Goal: Task Accomplishment & Management: Manage account settings

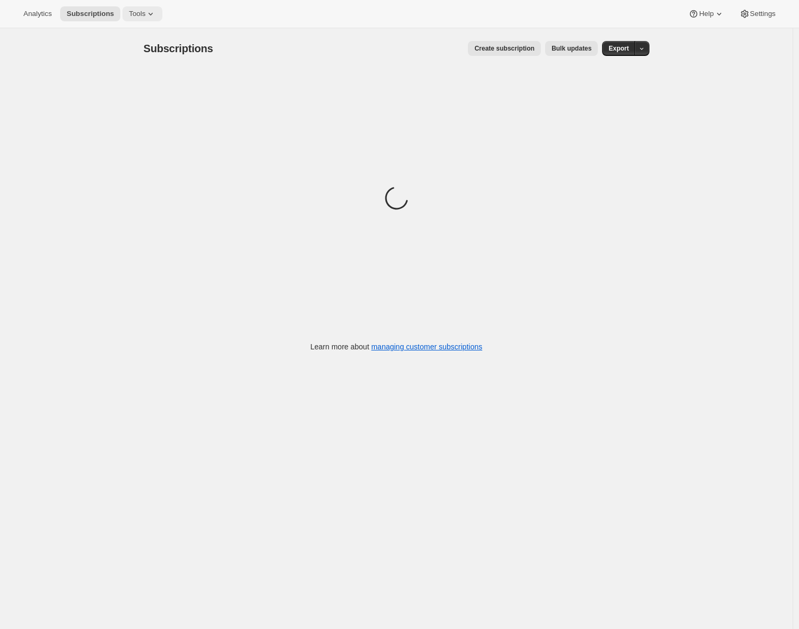
click at [156, 17] on icon at bounding box center [150, 14] width 11 height 11
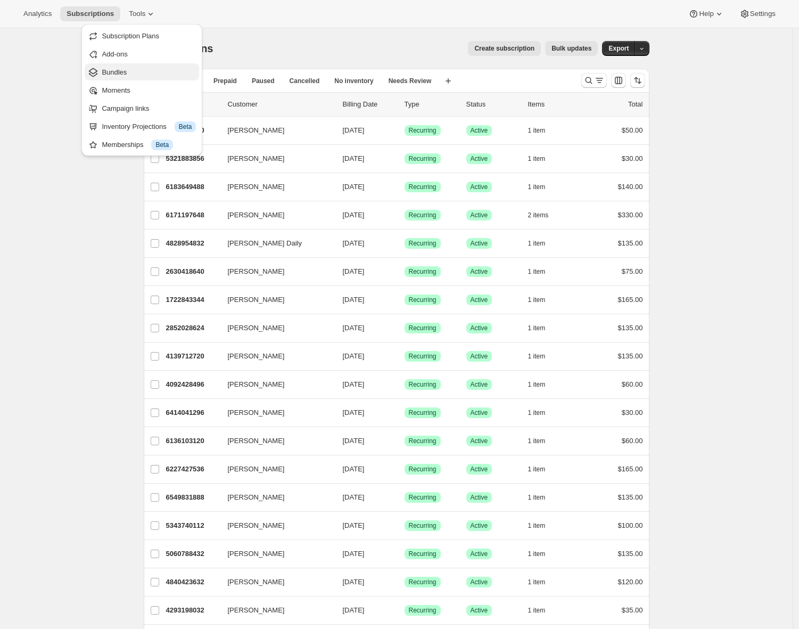
click at [125, 72] on span "Bundles" at bounding box center [114, 72] width 25 height 8
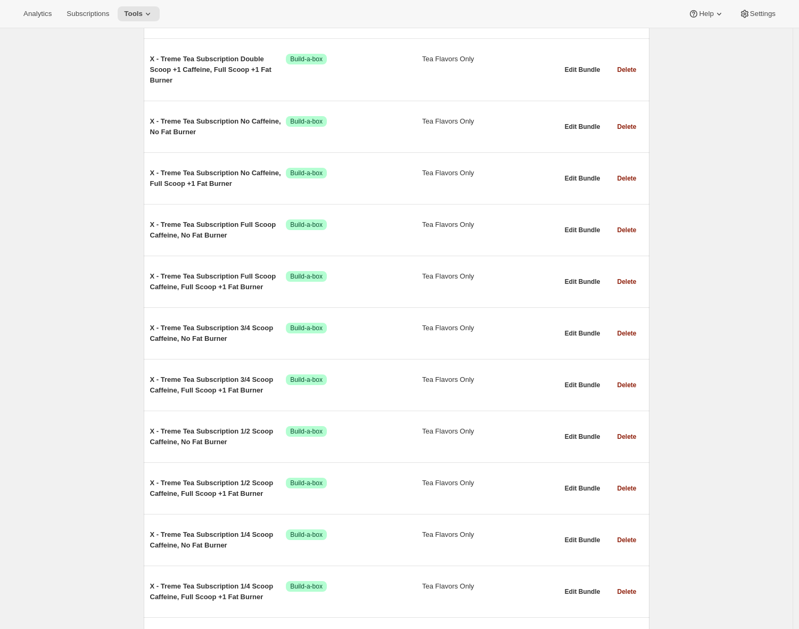
scroll to position [199, 0]
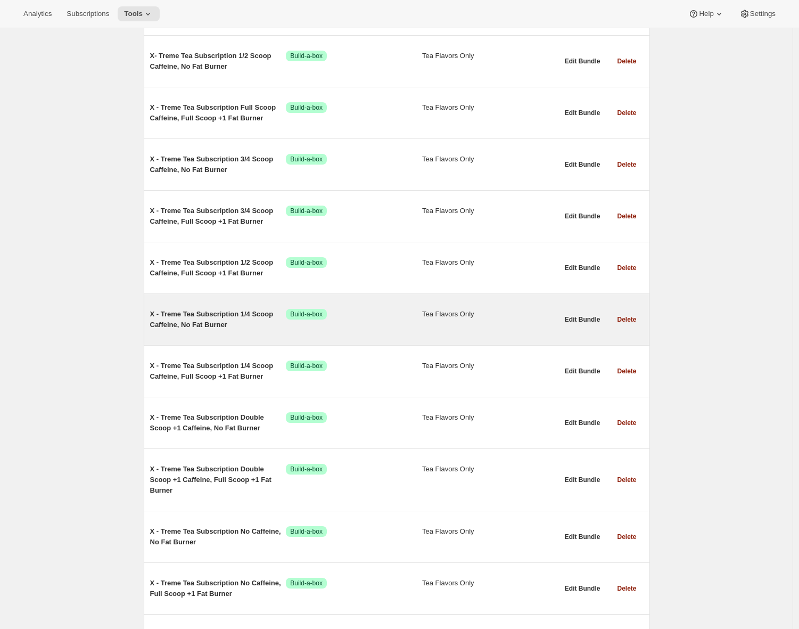
click at [225, 324] on span "X - Treme Tea Subscription 1/4 Scoop Caffeine, No Fat Burner" at bounding box center [218, 319] width 136 height 21
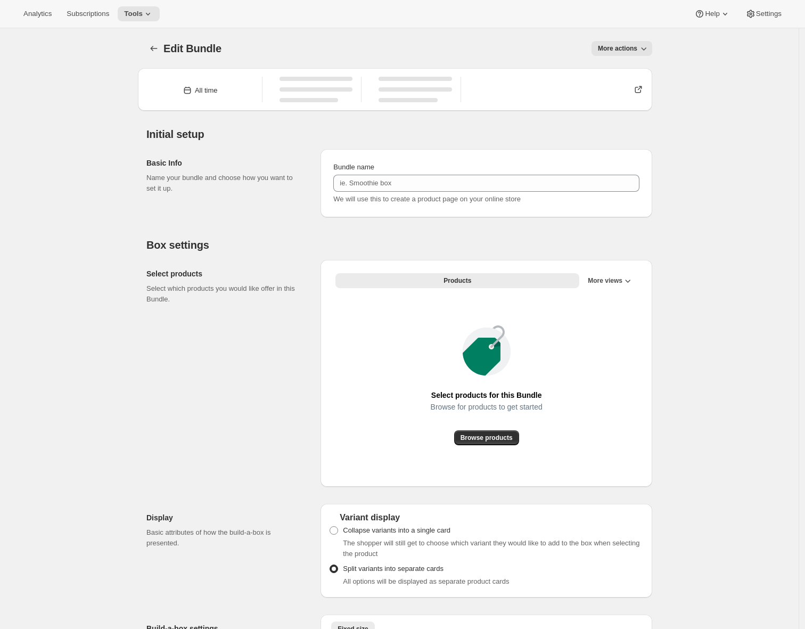
type input "X - Treme Tea Subscription 1/4 Scoop Caffeine, No Fat Burner"
checkbox input "true"
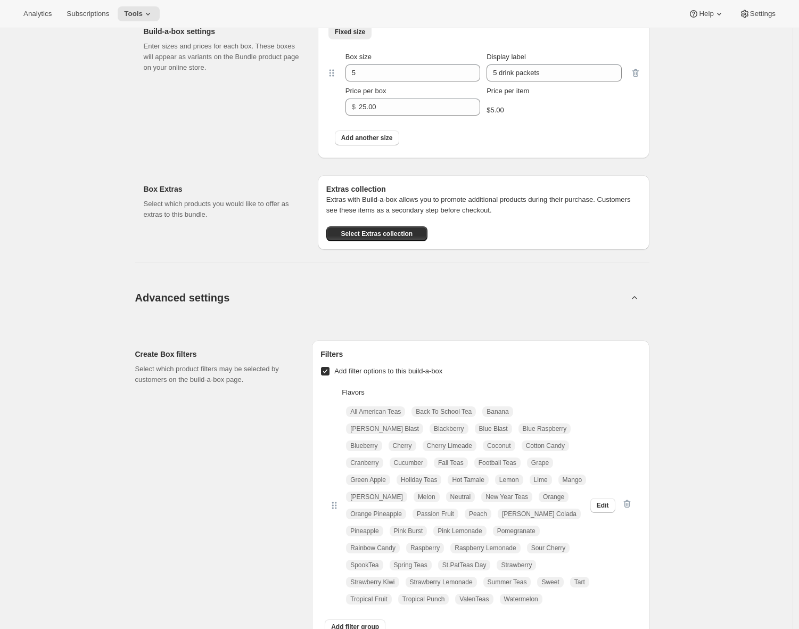
scroll to position [826, 0]
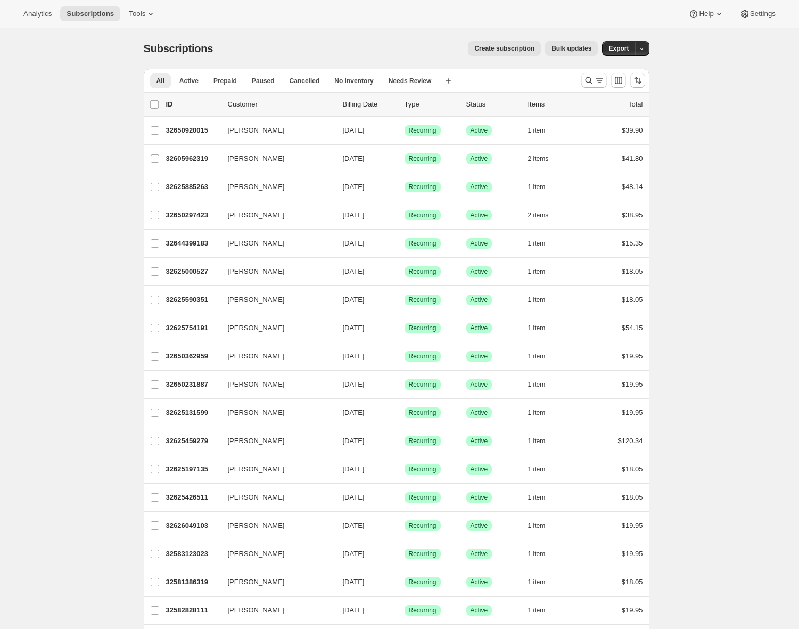
click at [147, 21] on div "Analytics Subscriptions Tools Help Settings" at bounding box center [399, 14] width 799 height 28
click at [145, 18] on span "Tools" at bounding box center [137, 14] width 17 height 9
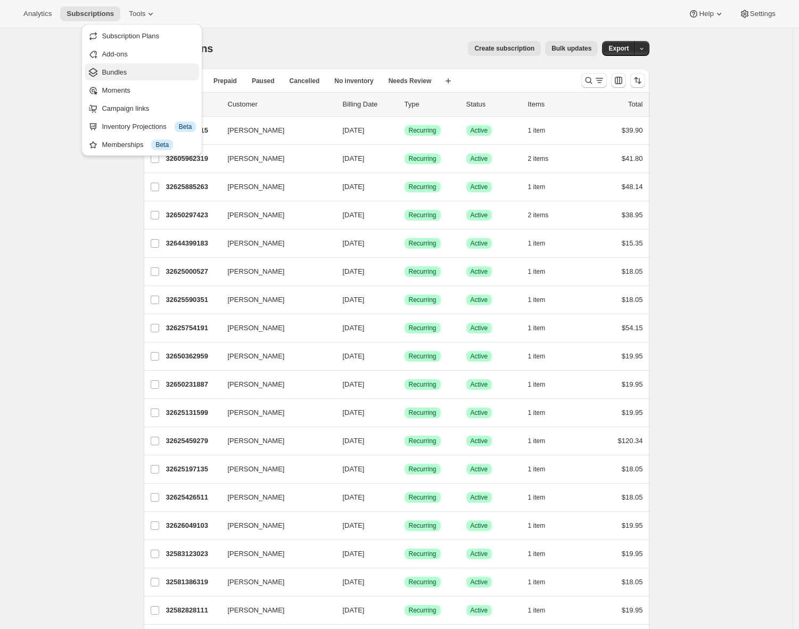
click at [148, 76] on span "Bundles" at bounding box center [149, 72] width 94 height 11
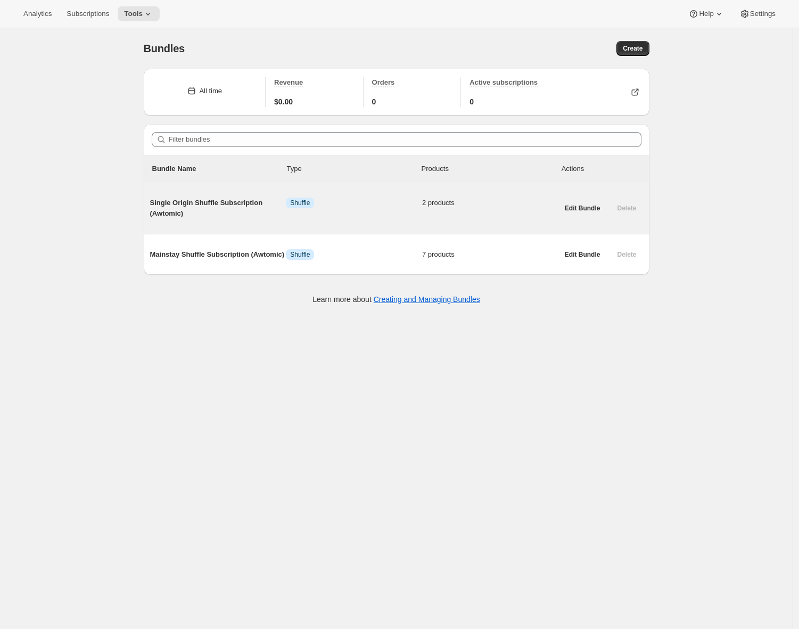
click at [230, 199] on span "Single Origin Shuffle Subscription (Awtomic)" at bounding box center [218, 208] width 136 height 21
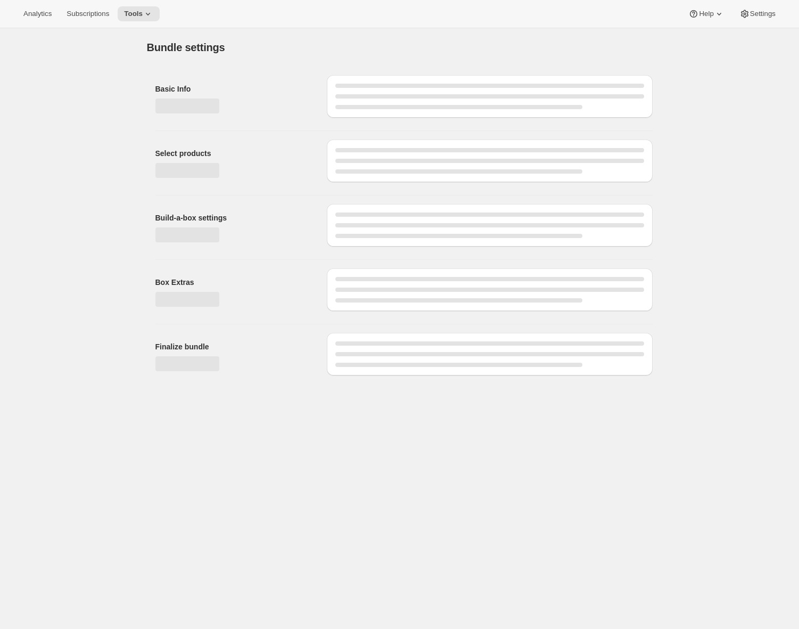
type input "Single Origin Shuffle Subscription (Awtomic)"
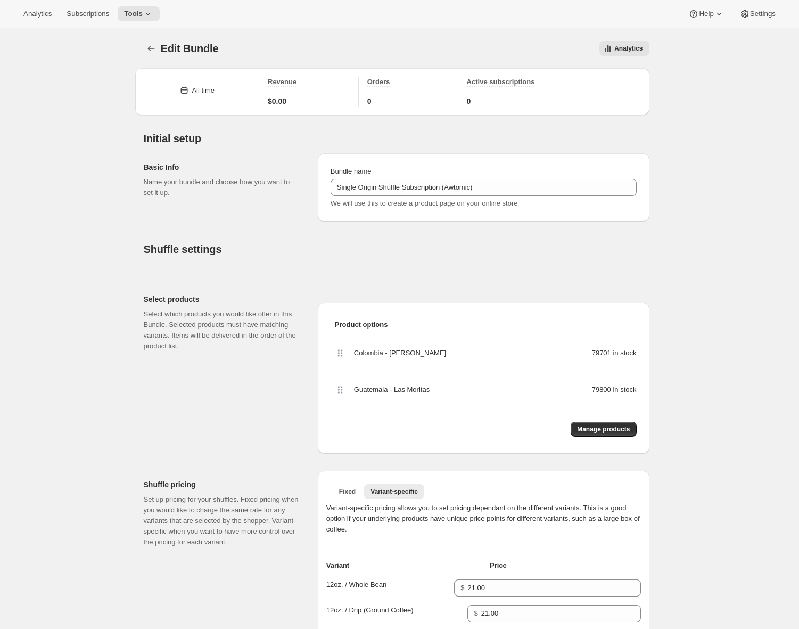
scroll to position [671, 0]
